Goal: Task Accomplishment & Management: Manage account settings

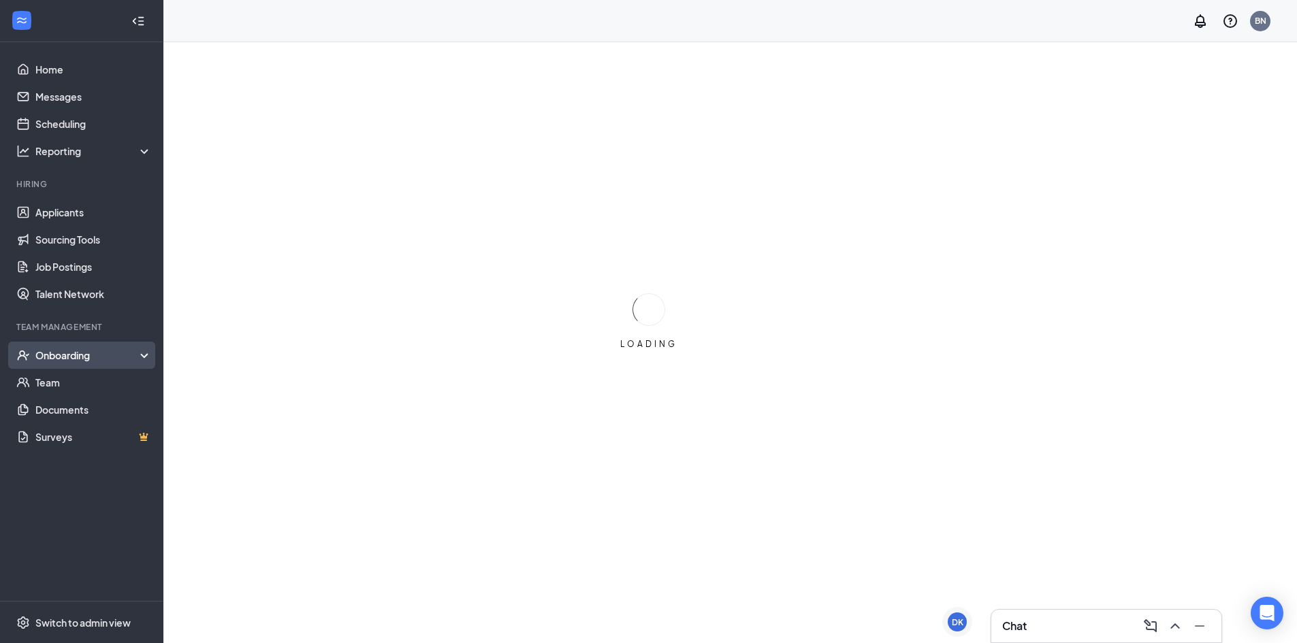
click at [84, 350] on div "Onboarding" at bounding box center [87, 356] width 105 height 14
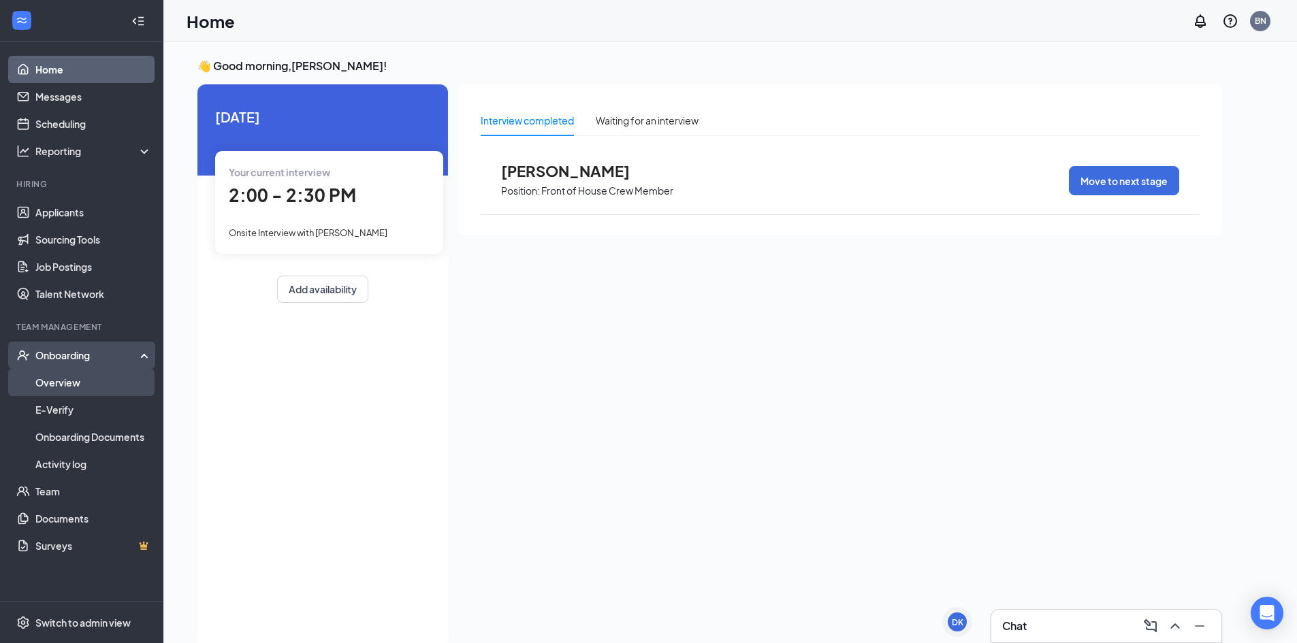
click at [102, 382] on link "Overview" at bounding box center [93, 382] width 116 height 27
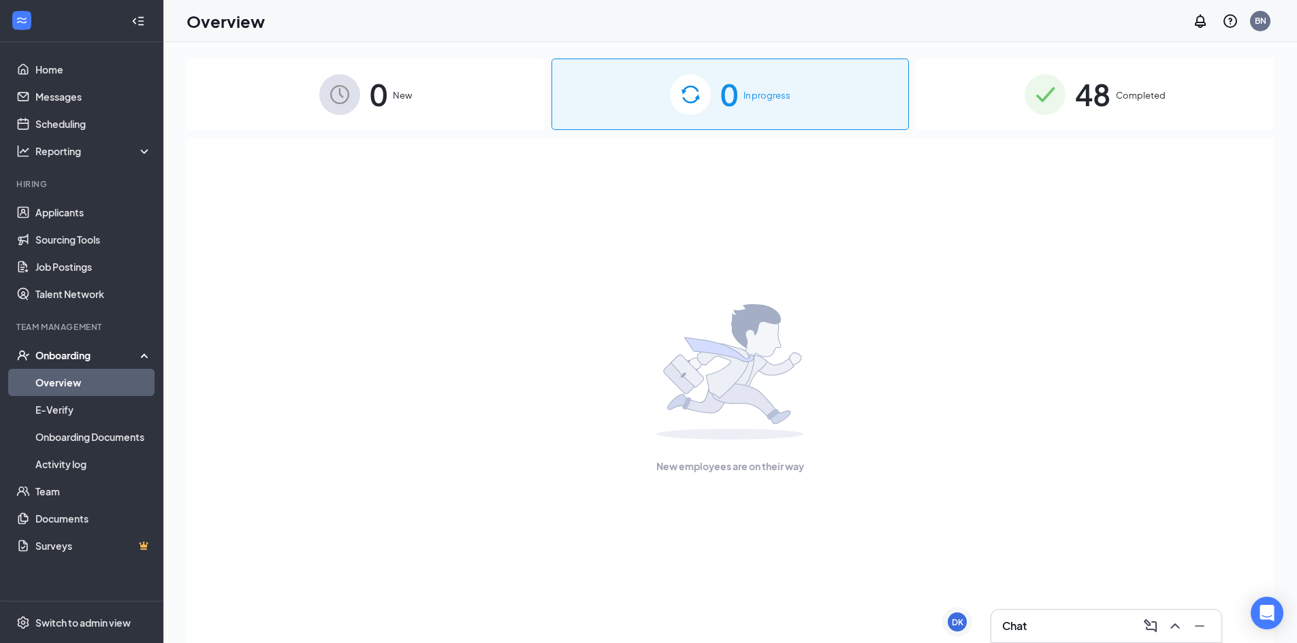
click at [1051, 95] on img at bounding box center [1045, 94] width 41 height 41
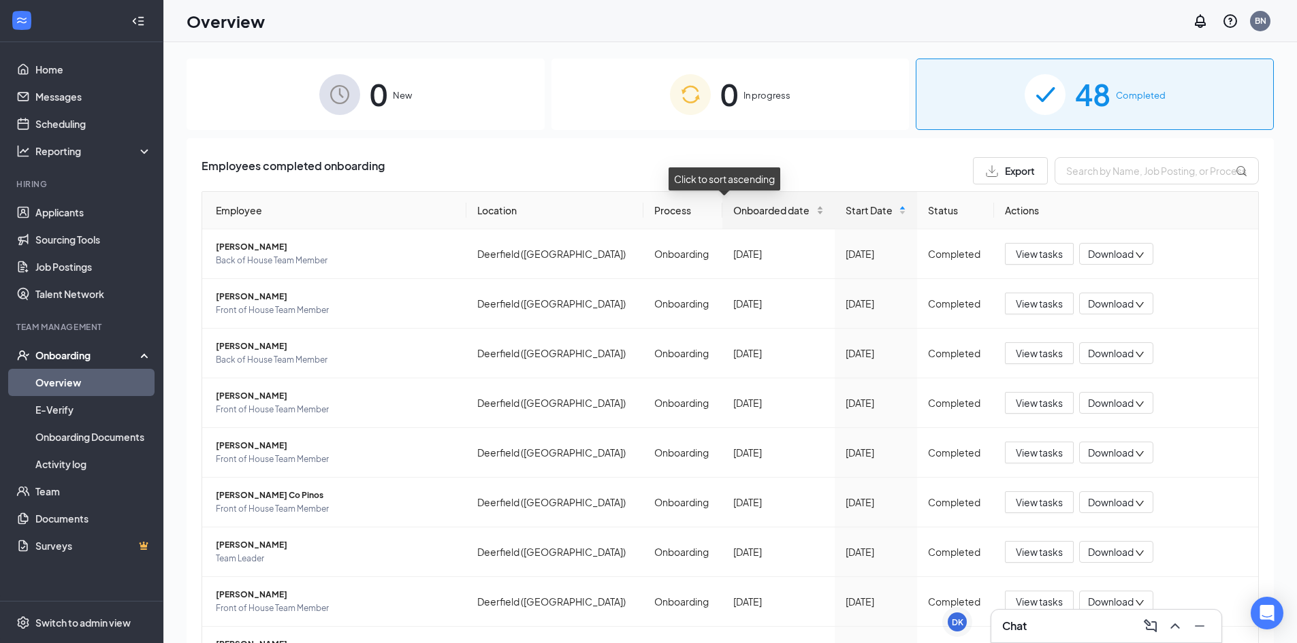
click at [733, 203] on div "Onboarded date" at bounding box center [778, 210] width 91 height 15
click at [846, 211] on span "Start Date" at bounding box center [871, 210] width 50 height 15
click at [846, 208] on span "Start Date" at bounding box center [871, 210] width 50 height 15
click at [272, 245] on span "[PERSON_NAME]" at bounding box center [336, 247] width 240 height 14
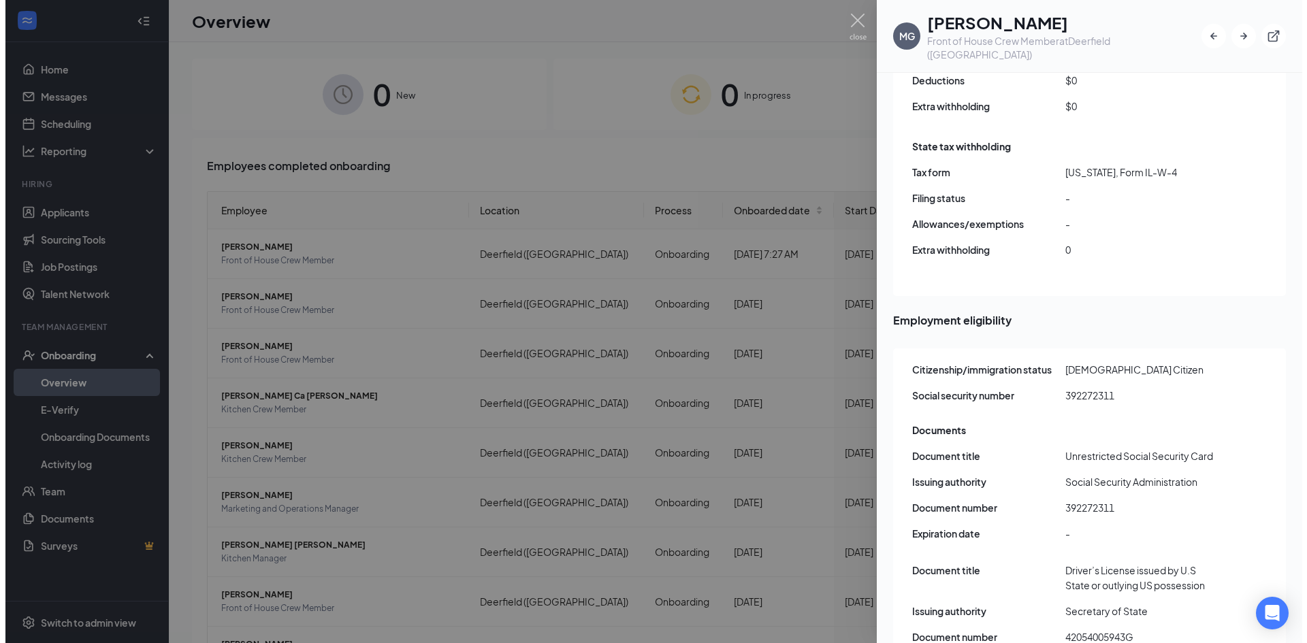
scroll to position [1309, 0]
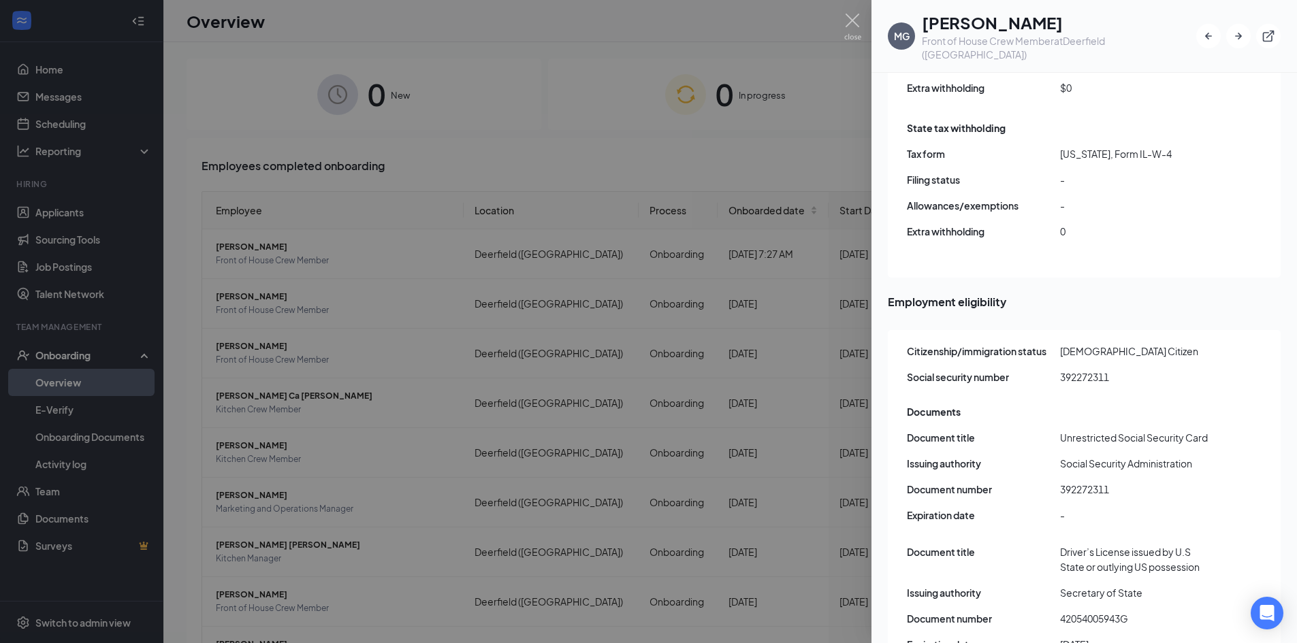
click at [842, 26] on div at bounding box center [648, 321] width 1297 height 643
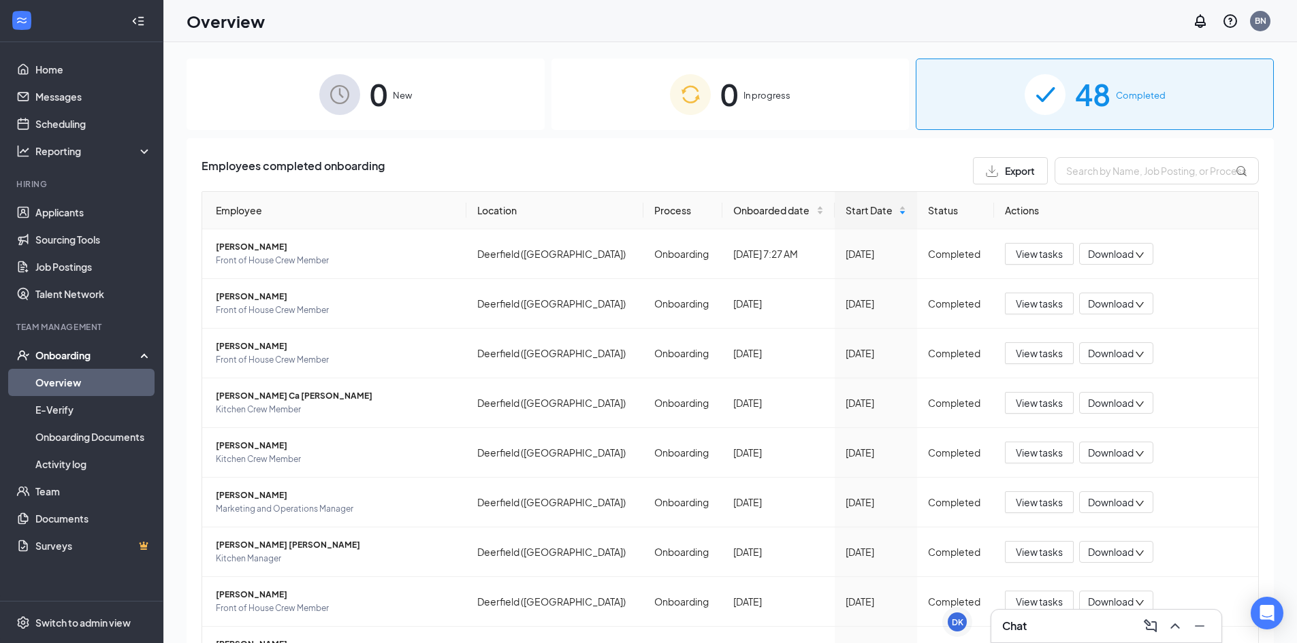
click at [851, 29] on div "Overview BN" at bounding box center [730, 21] width 1134 height 42
click at [101, 222] on link "Applicants" at bounding box center [93, 212] width 116 height 27
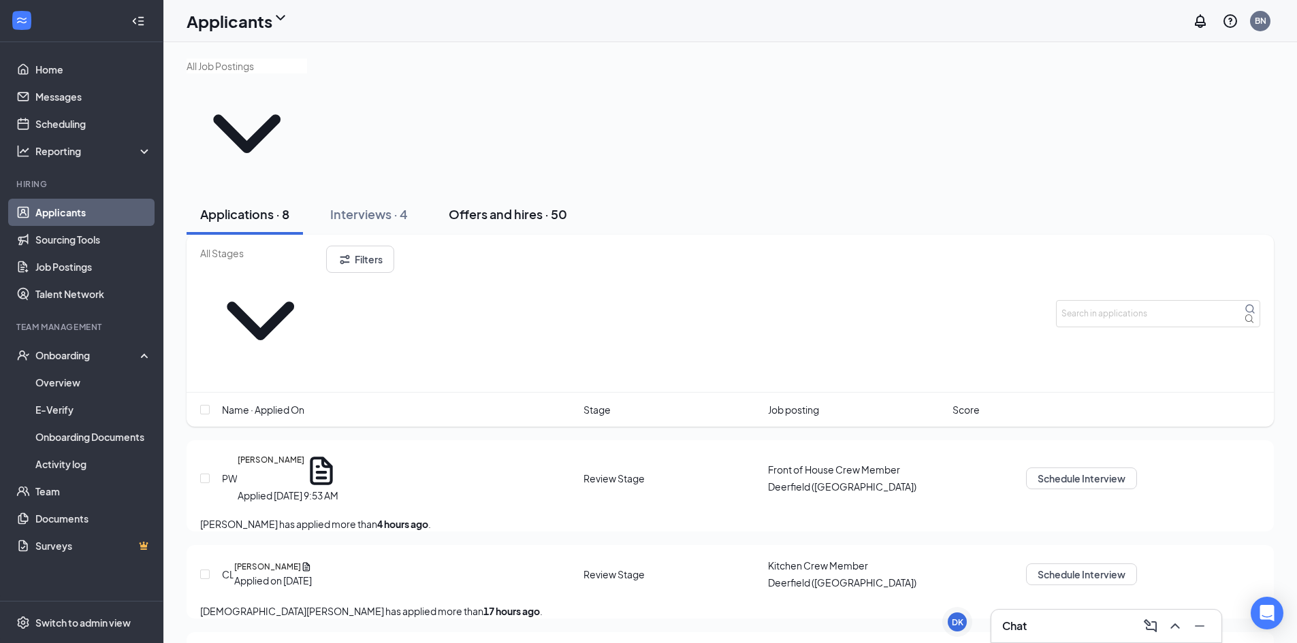
click at [541, 206] on div "Offers and hires · 50" at bounding box center [508, 214] width 118 height 17
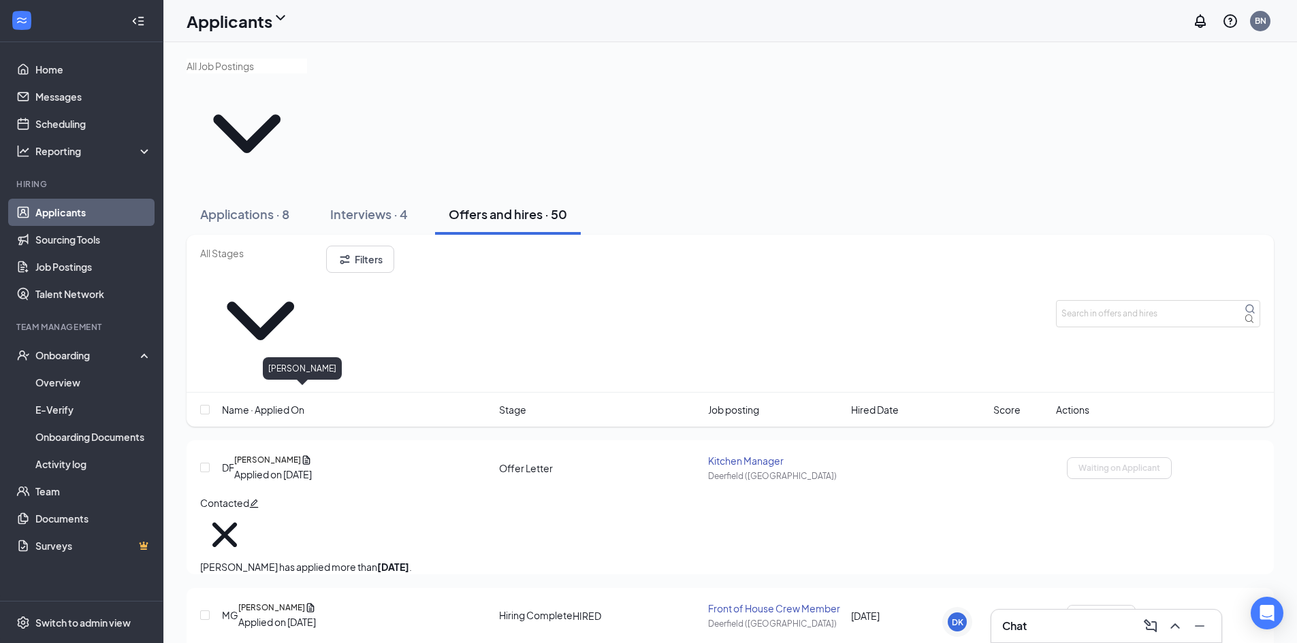
click at [305, 602] on h5 "[PERSON_NAME]" at bounding box center [271, 608] width 67 height 12
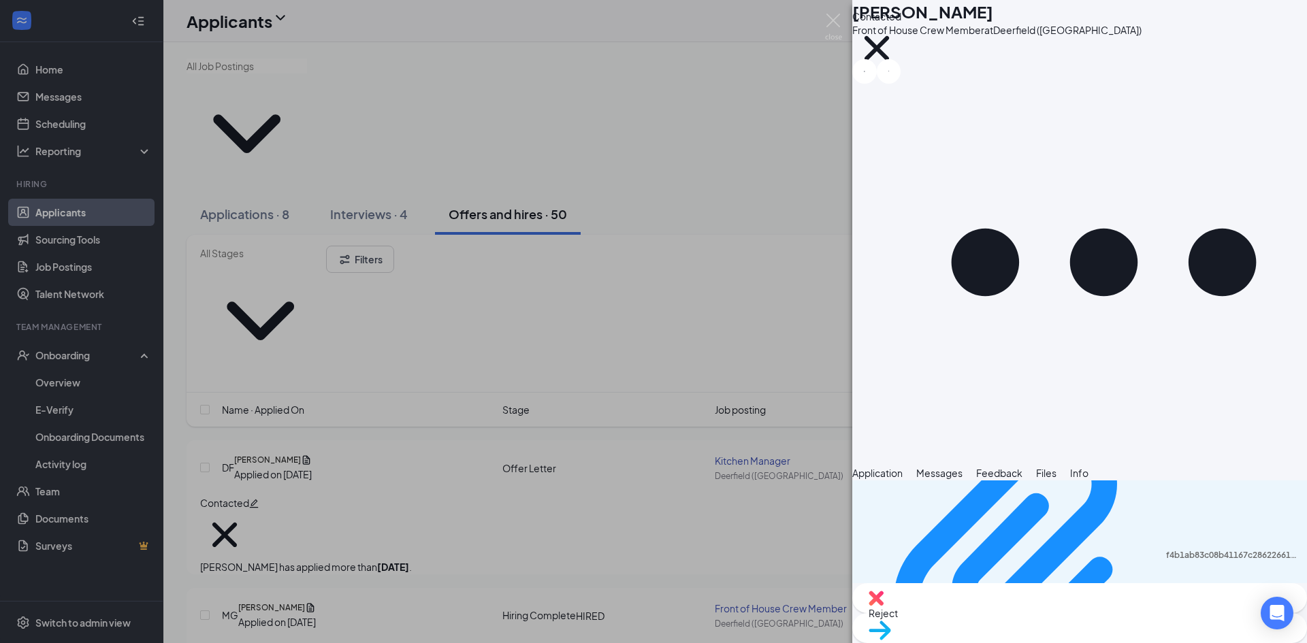
scroll to position [1034, 0]
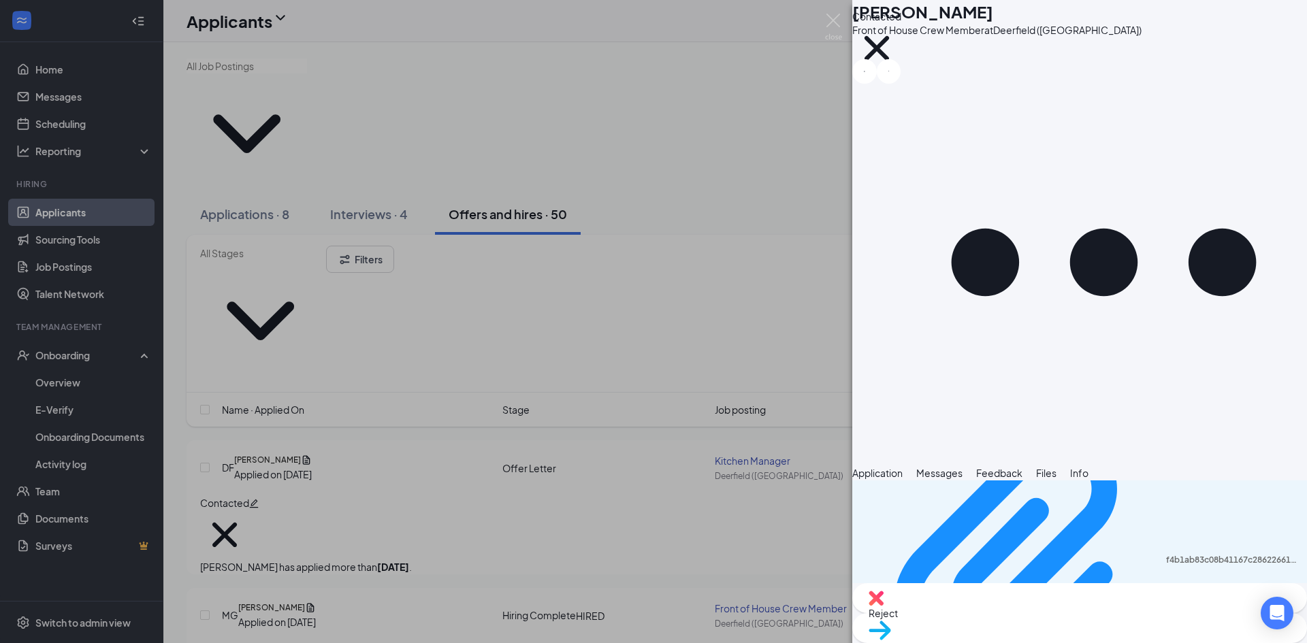
click at [826, 18] on img at bounding box center [833, 27] width 17 height 27
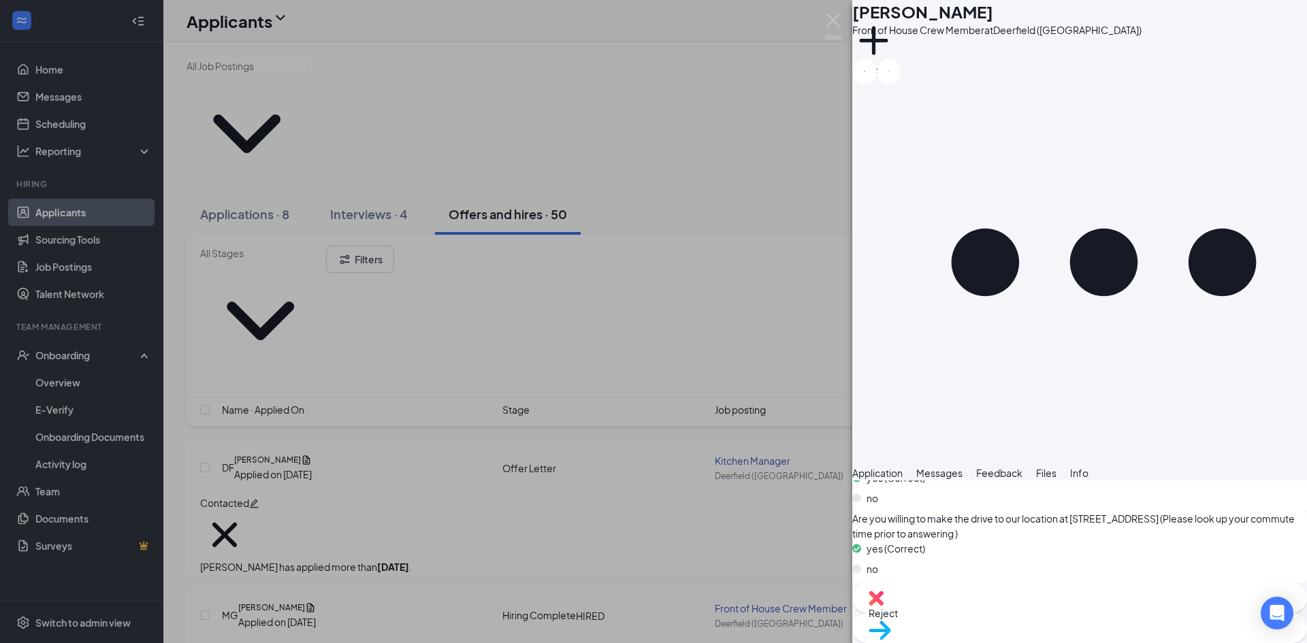
scroll to position [960, 0]
drag, startPoint x: 880, startPoint y: 492, endPoint x: 905, endPoint y: 497, distance: 25.1
click at [837, 19] on img at bounding box center [833, 27] width 17 height 27
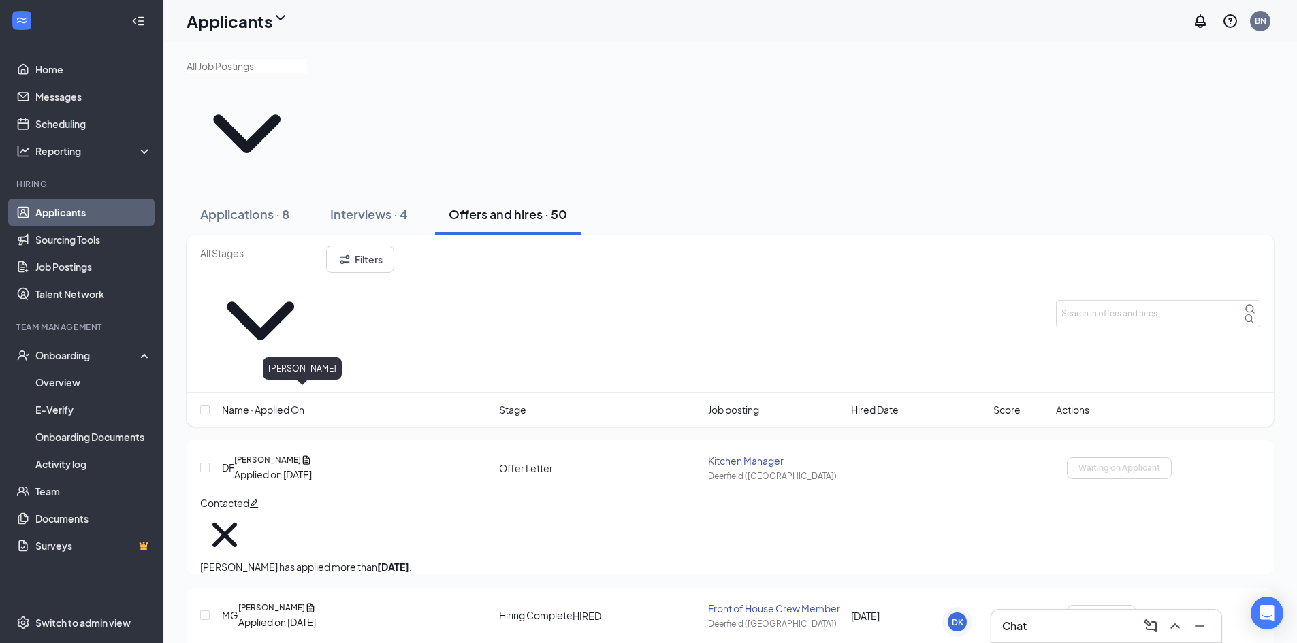
click at [302, 602] on h5 "[PERSON_NAME]" at bounding box center [271, 608] width 67 height 12
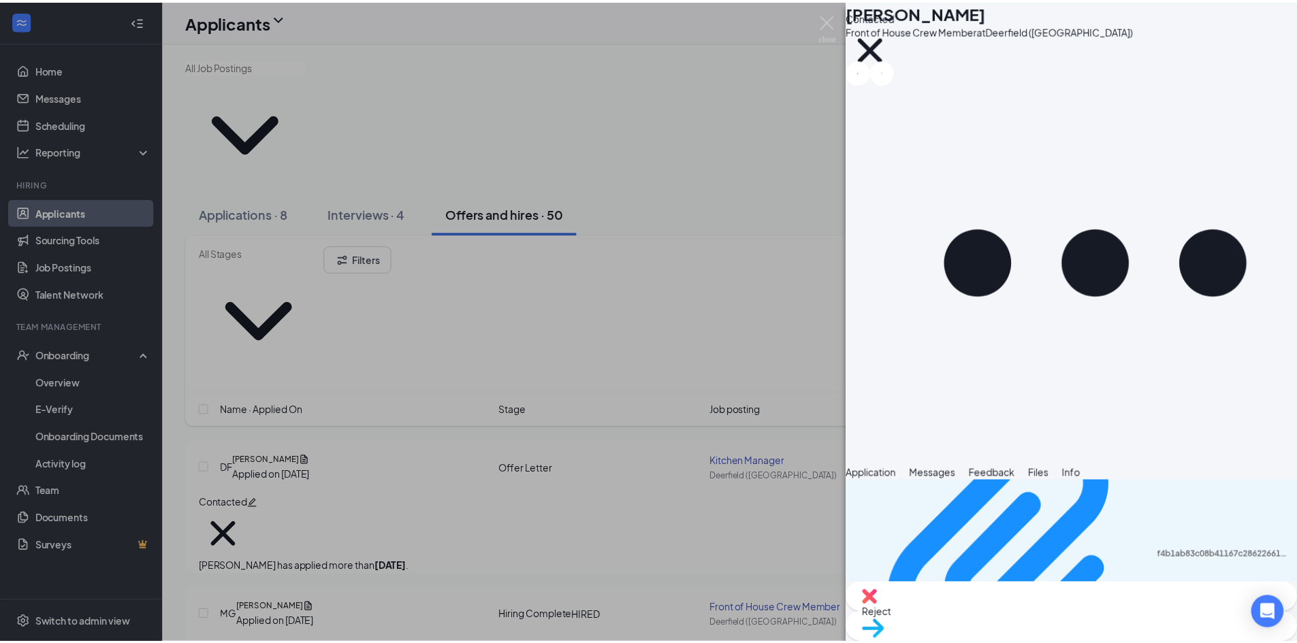
scroll to position [1034, 0]
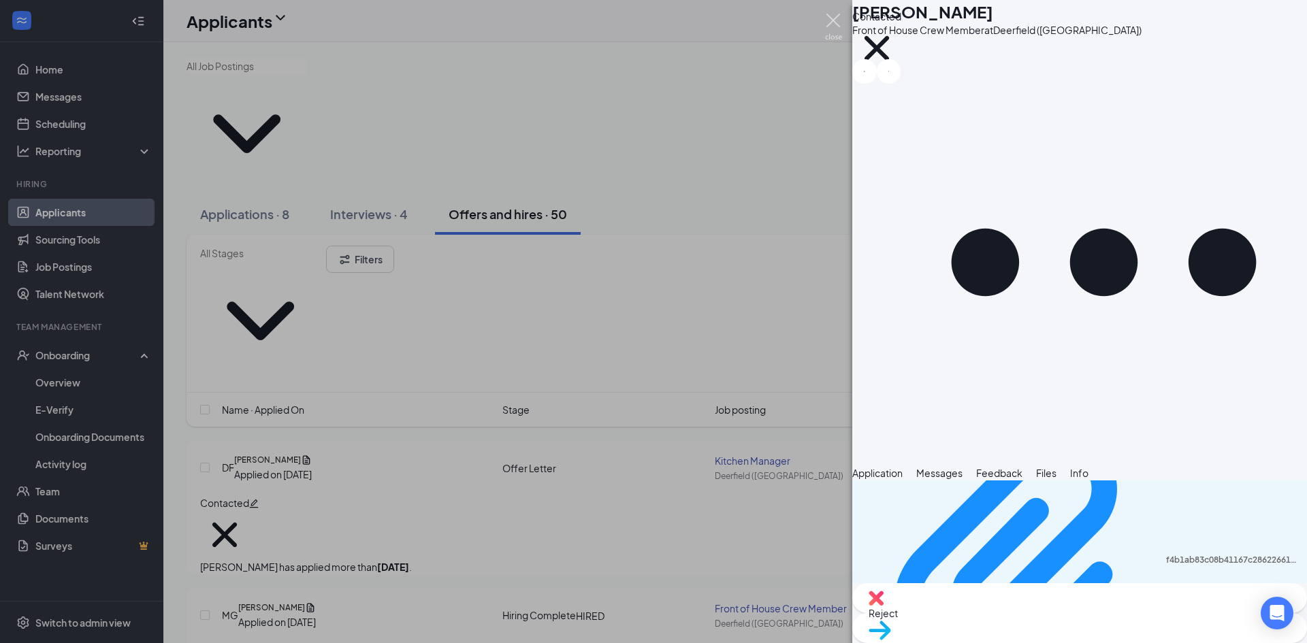
click at [830, 18] on img at bounding box center [833, 27] width 17 height 27
